Goal: Share content: Share content

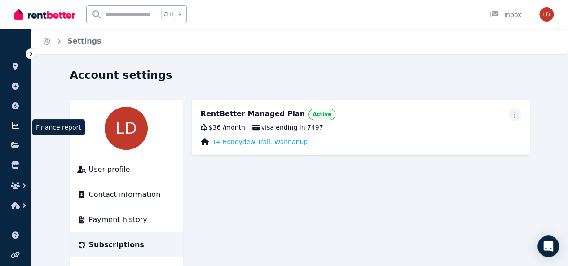
click at [16, 127] on icon at bounding box center [15, 126] width 7 height 6
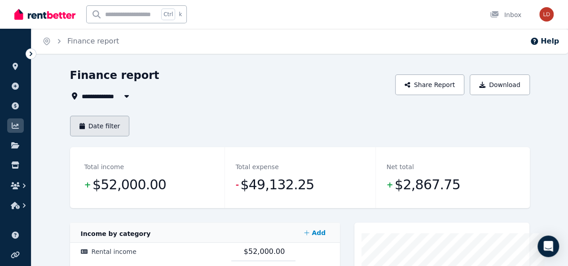
click at [70, 127] on button "Date filter" at bounding box center [100, 126] width 60 height 21
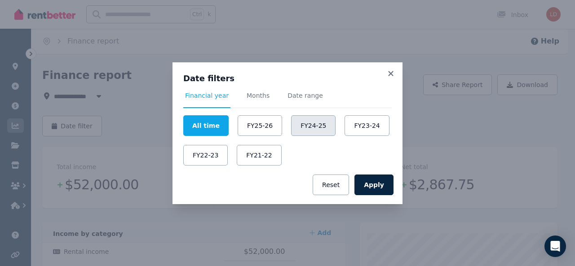
click at [316, 130] on button "FY24-25" at bounding box center [313, 125] width 44 height 21
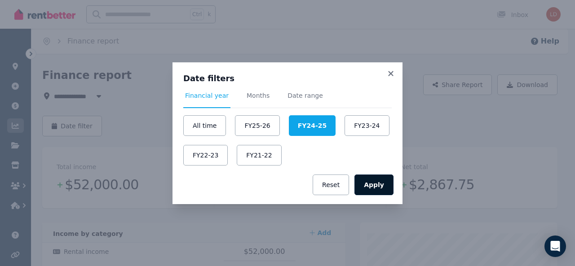
click at [372, 188] on button "Apply" at bounding box center [373, 185] width 39 height 21
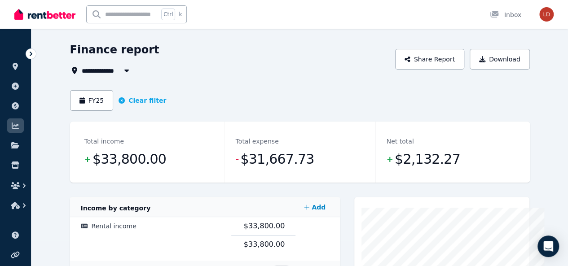
scroll to position [25, 0]
click at [464, 65] on button "Share Report" at bounding box center [429, 59] width 69 height 21
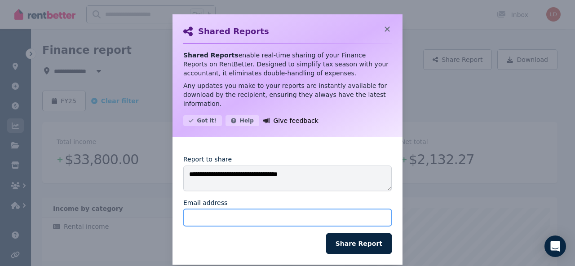
drag, startPoint x: 297, startPoint y: 210, endPoint x: 301, endPoint y: 207, distance: 5.1
click at [297, 210] on input "Email address" at bounding box center [287, 217] width 208 height 17
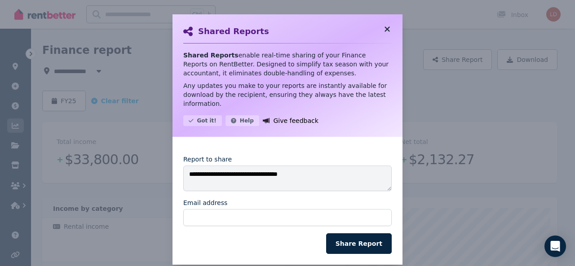
click at [385, 31] on icon at bounding box center [386, 28] width 5 height 5
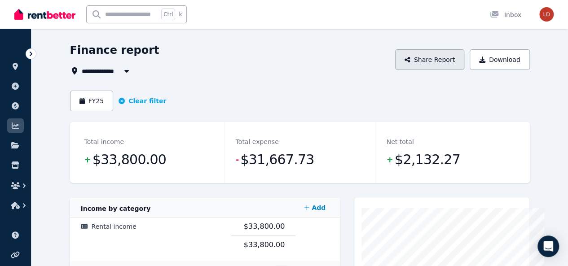
click at [464, 58] on button "Share Report" at bounding box center [429, 59] width 69 height 21
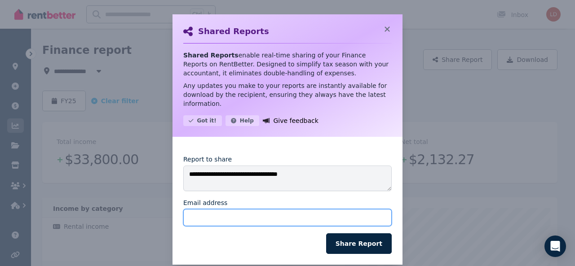
click at [250, 212] on input "Email address" at bounding box center [287, 217] width 208 height 17
type input "**********"
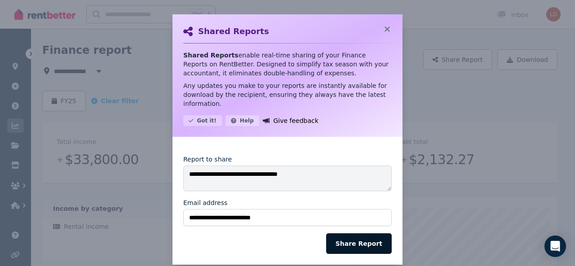
click at [361, 238] on button "Share Report" at bounding box center [359, 243] width 66 height 21
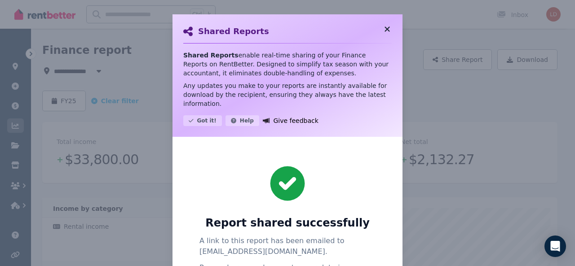
click at [383, 28] on icon at bounding box center [387, 29] width 9 height 8
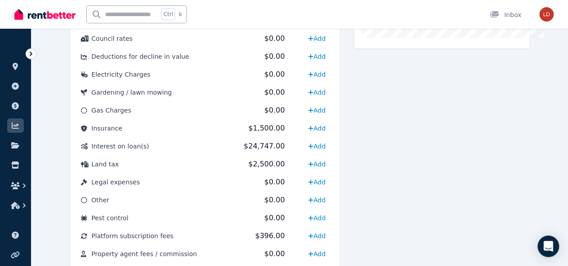
scroll to position [339, 0]
